Goal: Communication & Community: Connect with others

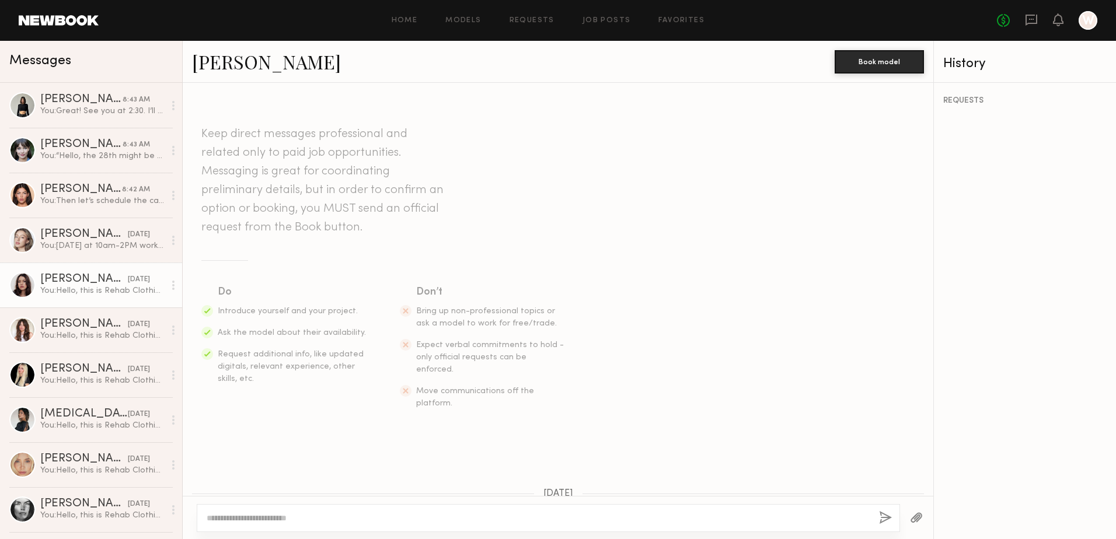
scroll to position [83, 0]
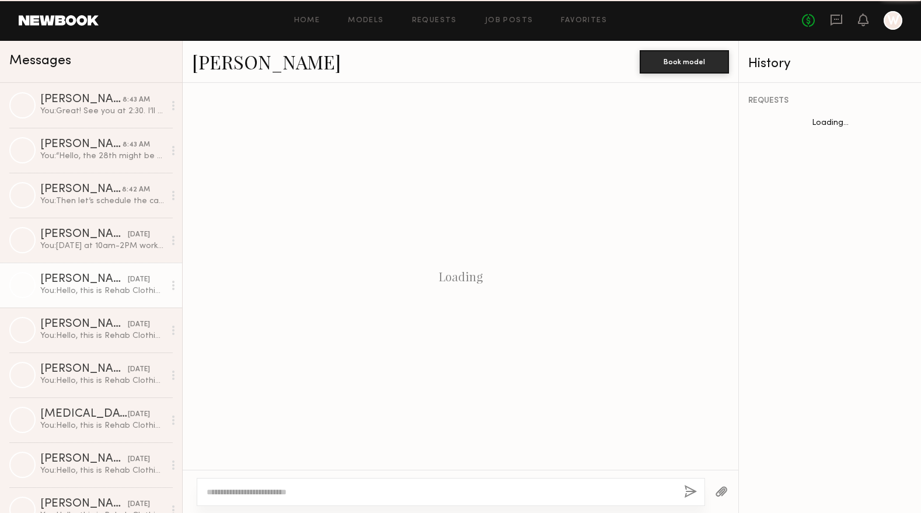
scroll to position [155, 0]
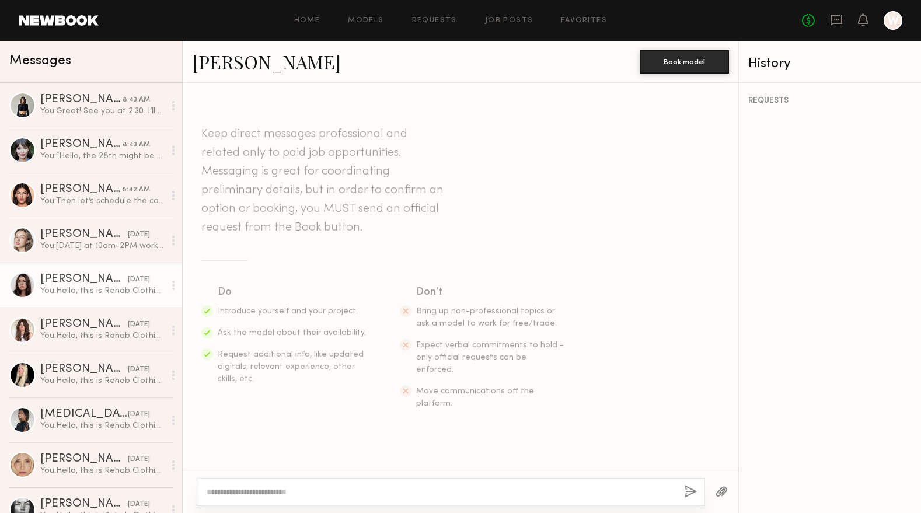
scroll to position [169, 0]
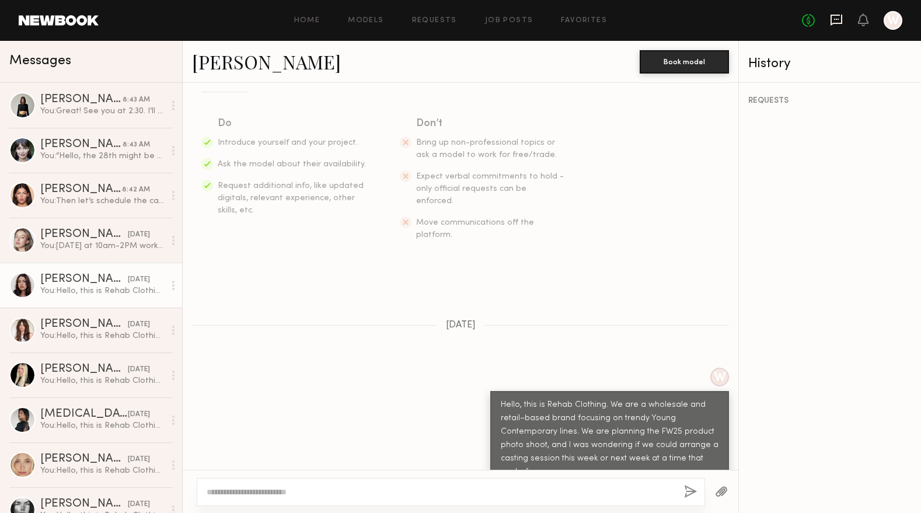
click at [832, 20] on icon at bounding box center [836, 19] width 13 height 13
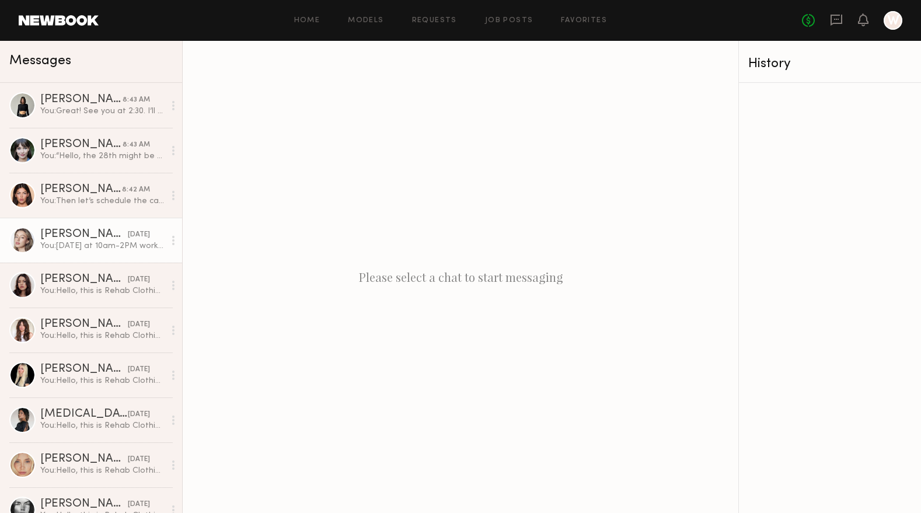
click at [60, 255] on link "Logan R. yesterday You: Monday at 10am-2PM works great! I’ll send you the addre…" at bounding box center [91, 240] width 182 height 45
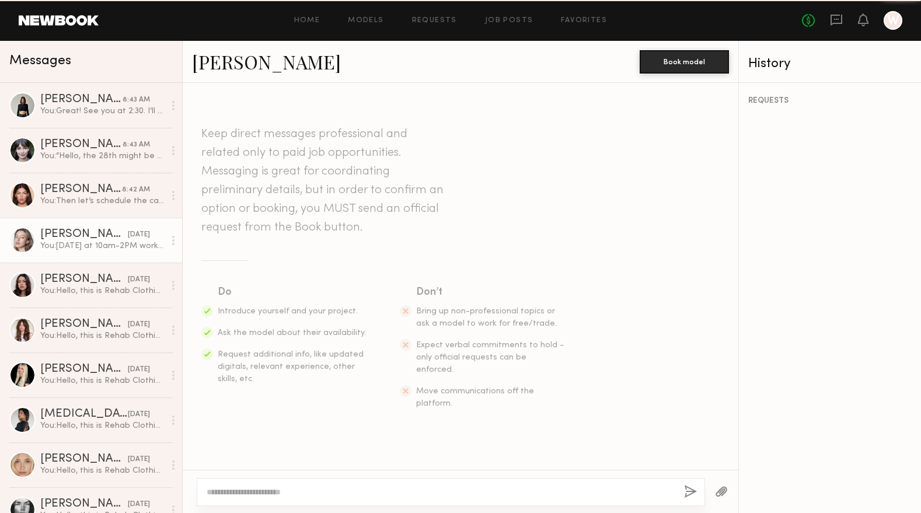
scroll to position [311, 0]
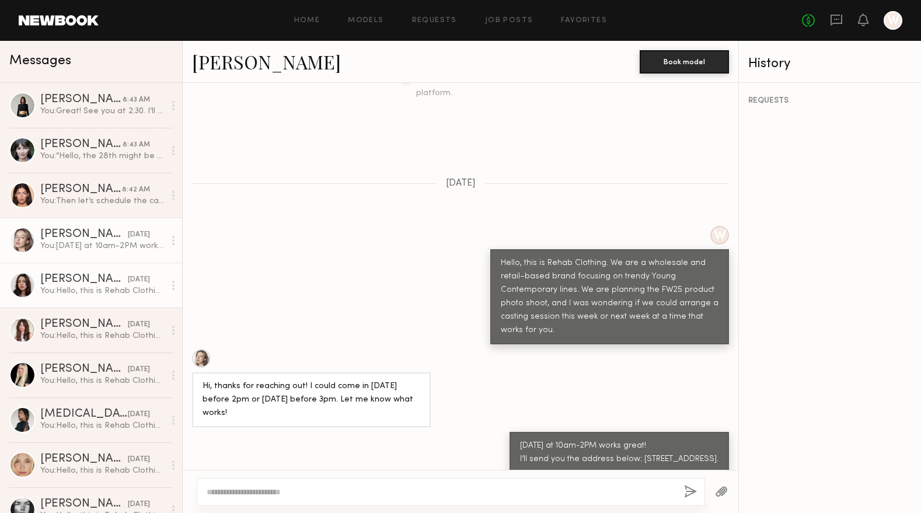
click at [83, 282] on div "Cameron C." at bounding box center [84, 280] width 88 height 12
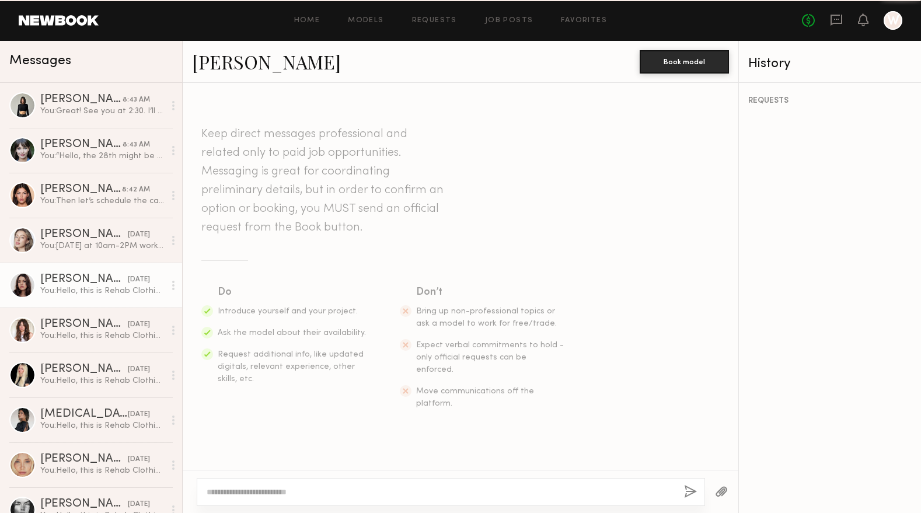
scroll to position [169, 0]
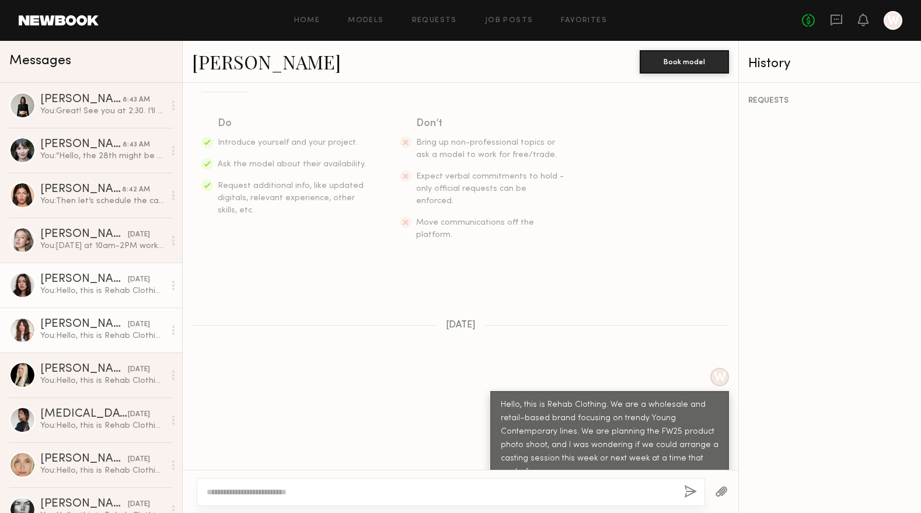
click at [91, 321] on div "[PERSON_NAME]" at bounding box center [84, 325] width 88 height 12
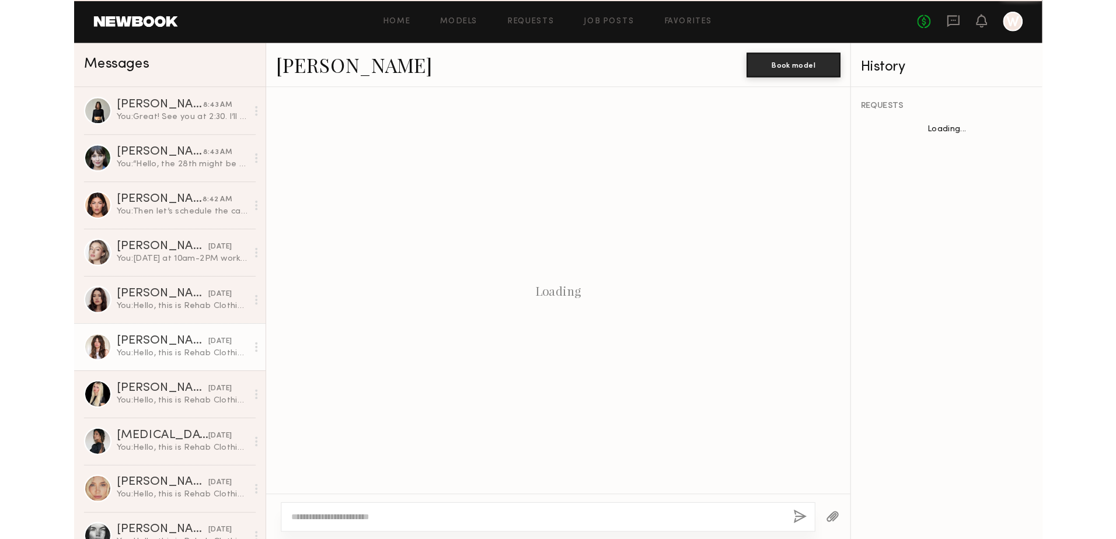
scroll to position [169, 0]
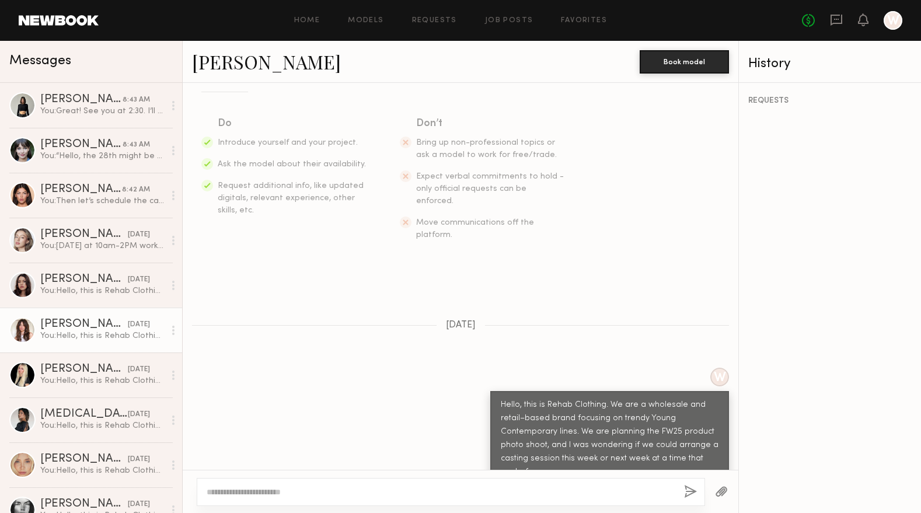
click at [224, 66] on link "[PERSON_NAME]" at bounding box center [266, 61] width 149 height 25
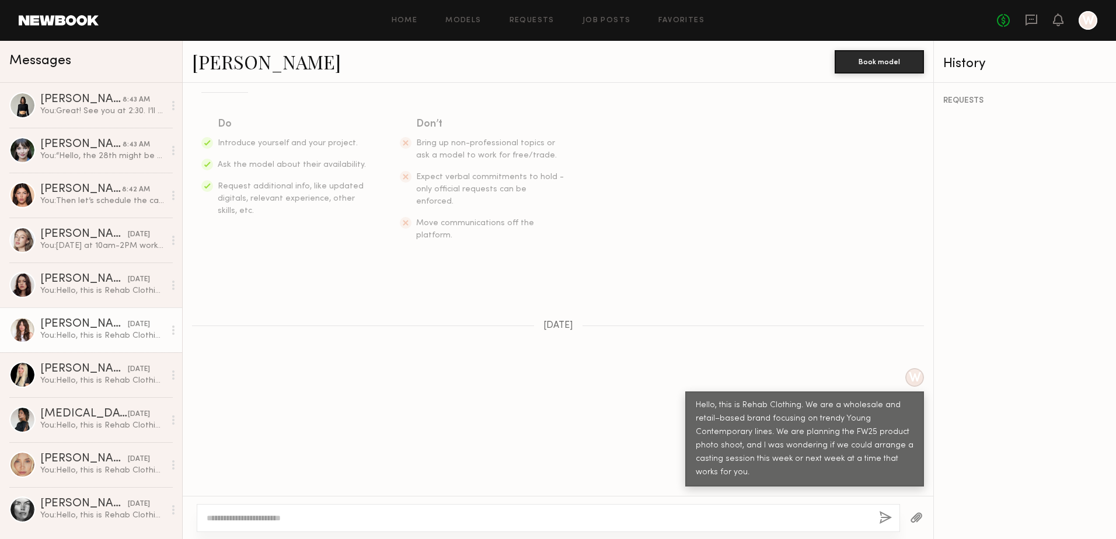
scroll to position [142, 0]
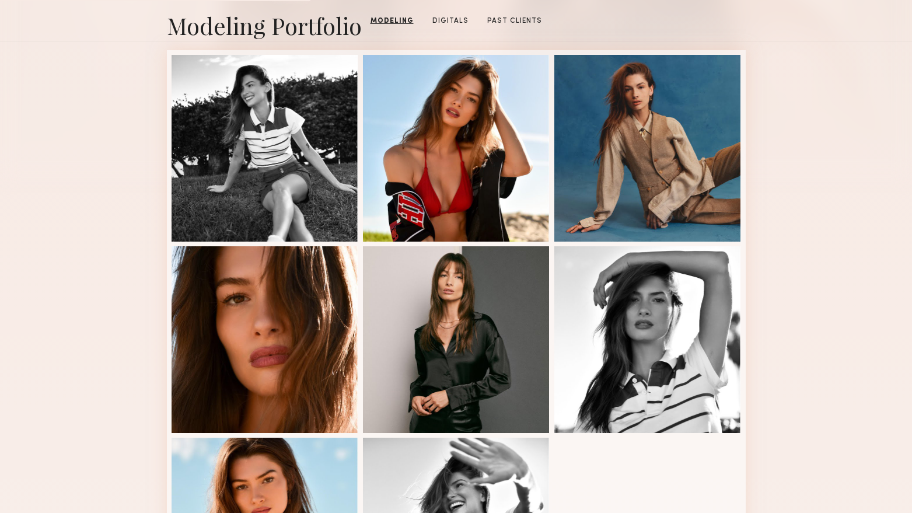
scroll to position [292, 0]
